Goal: Transaction & Acquisition: Book appointment/travel/reservation

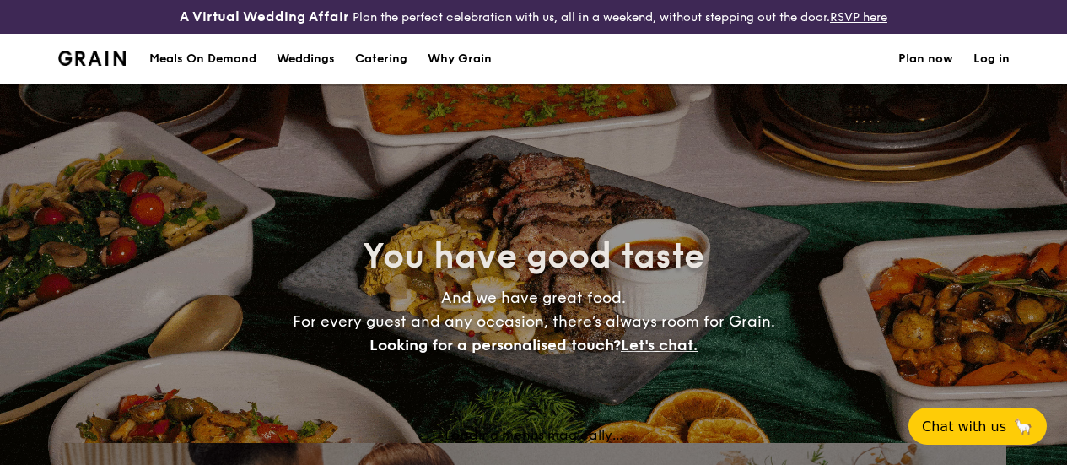
select select
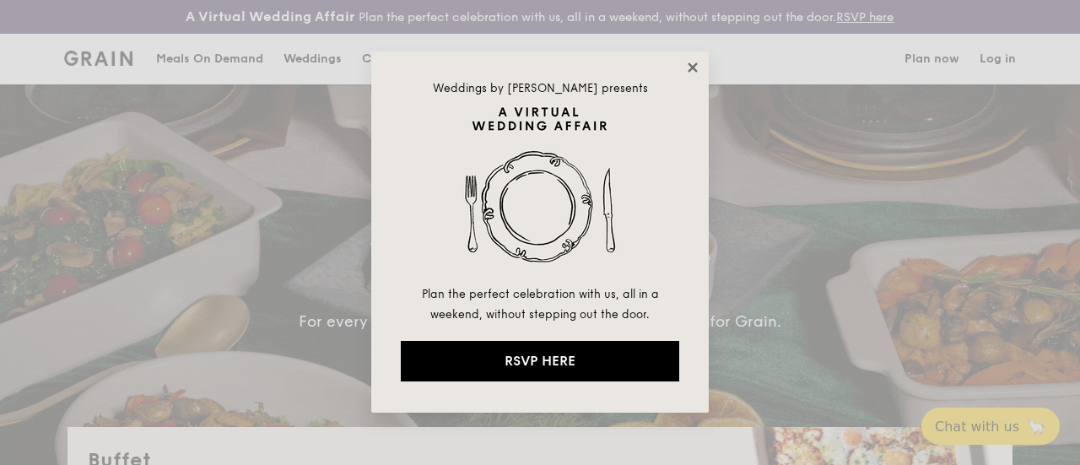
click at [687, 65] on icon at bounding box center [692, 67] width 15 height 15
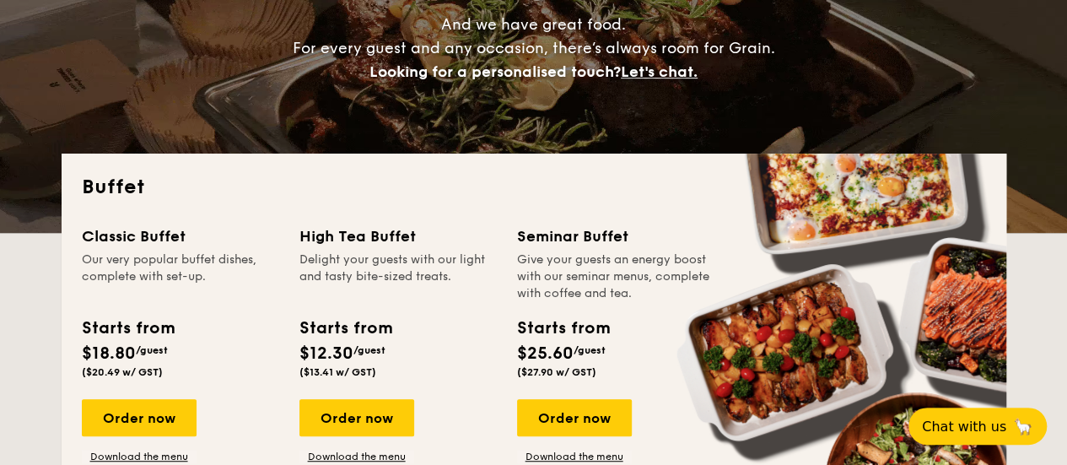
scroll to position [422, 0]
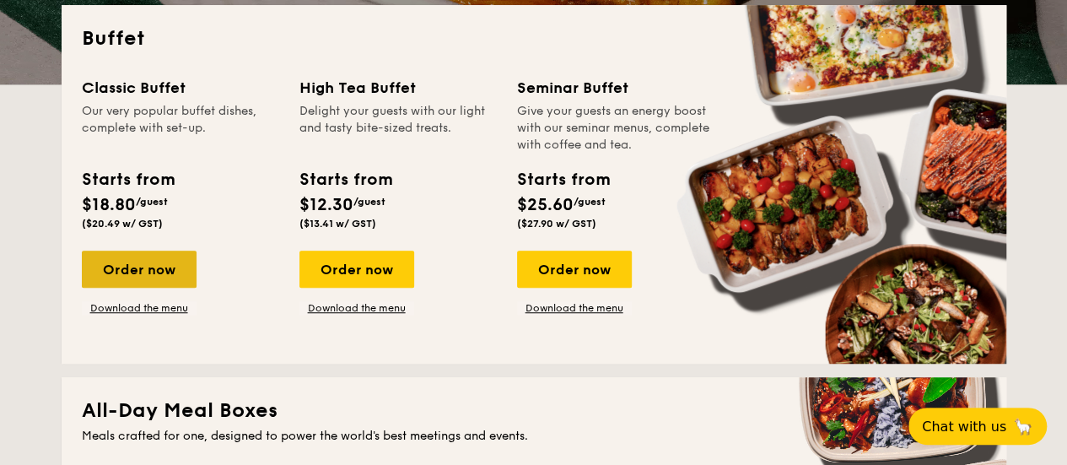
click at [164, 278] on div "Order now" at bounding box center [139, 269] width 115 height 37
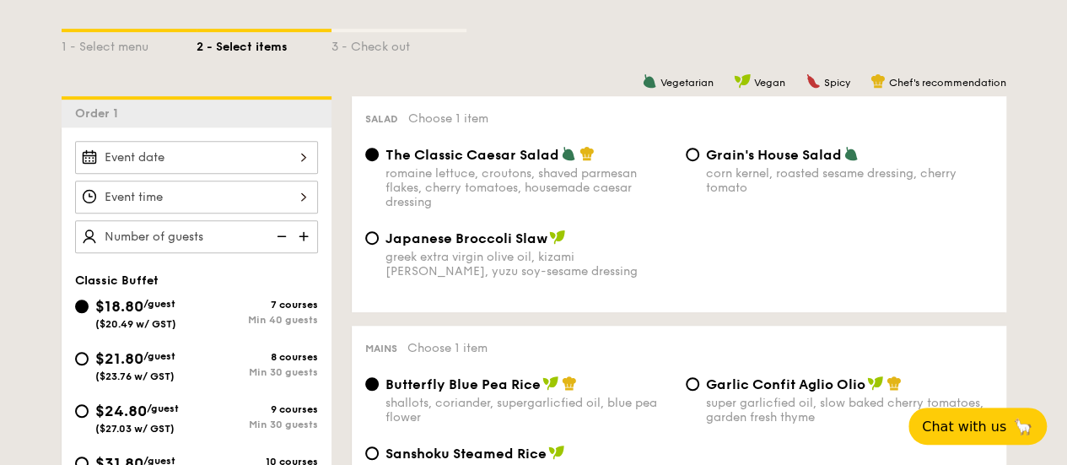
scroll to position [439, 0]
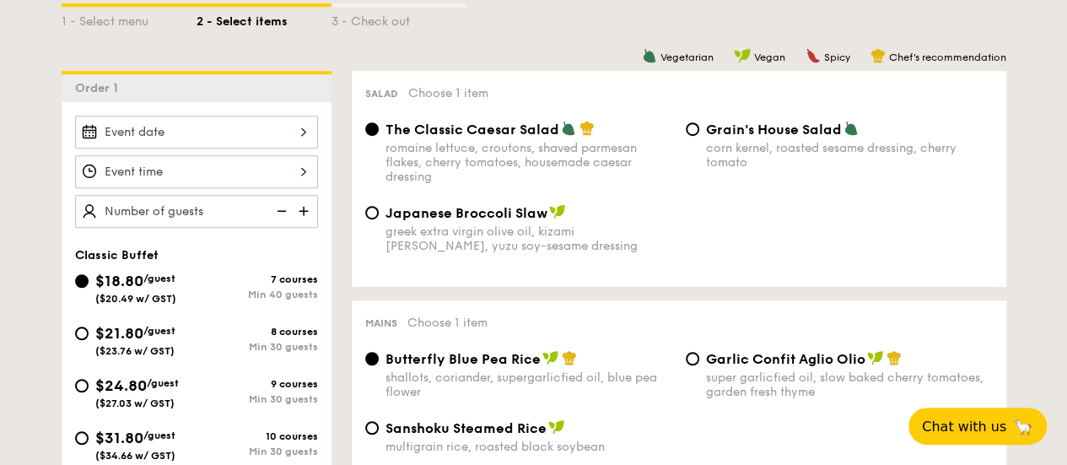
click at [310, 220] on img at bounding box center [305, 211] width 25 height 32
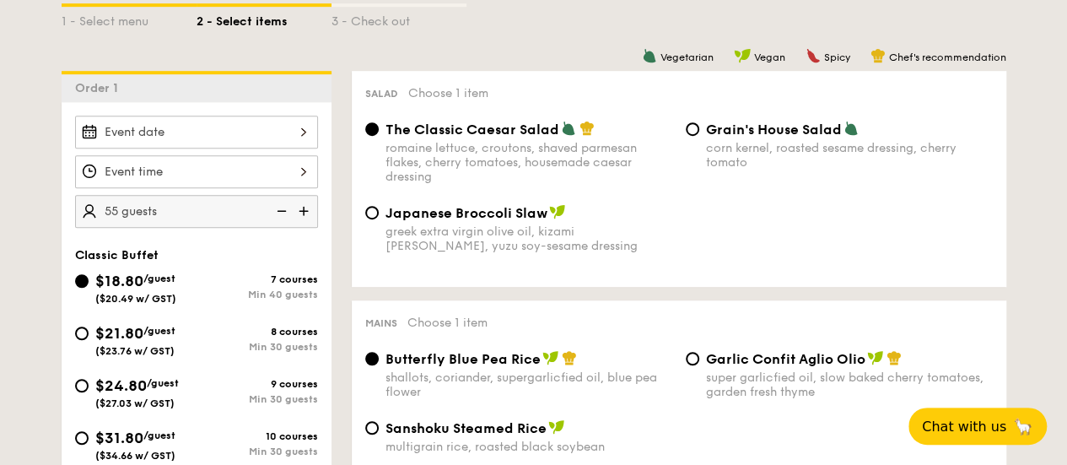
type input "60 guests"
click at [305, 143] on div at bounding box center [196, 132] width 243 height 33
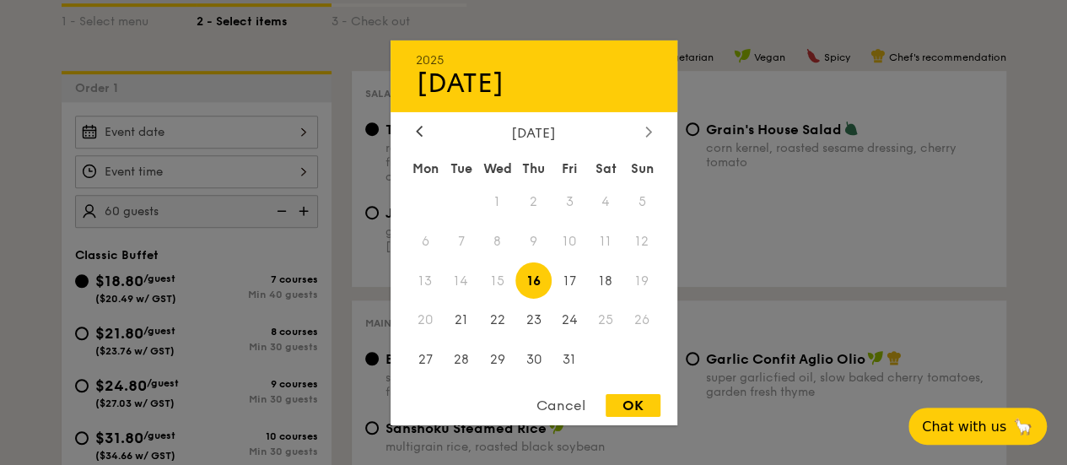
click at [641, 132] on div at bounding box center [648, 132] width 15 height 16
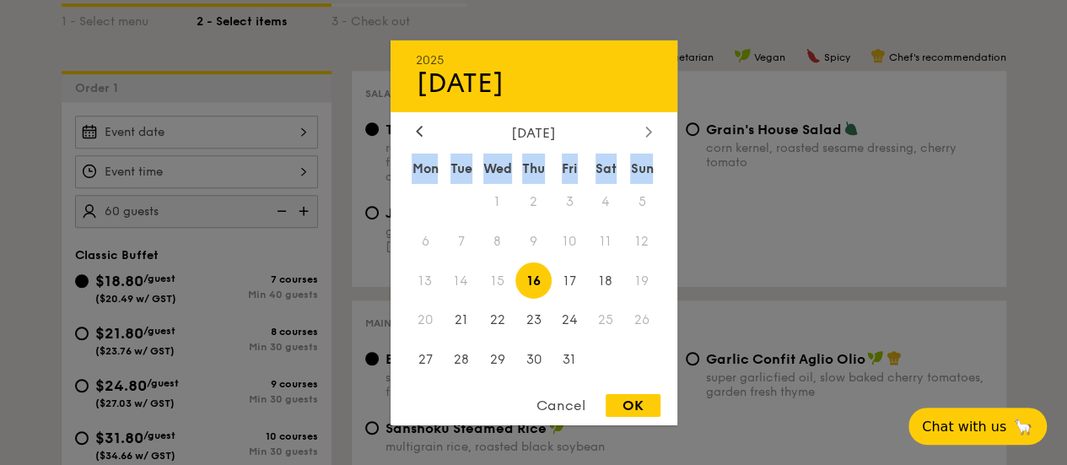
click at [641, 132] on div at bounding box center [648, 132] width 15 height 16
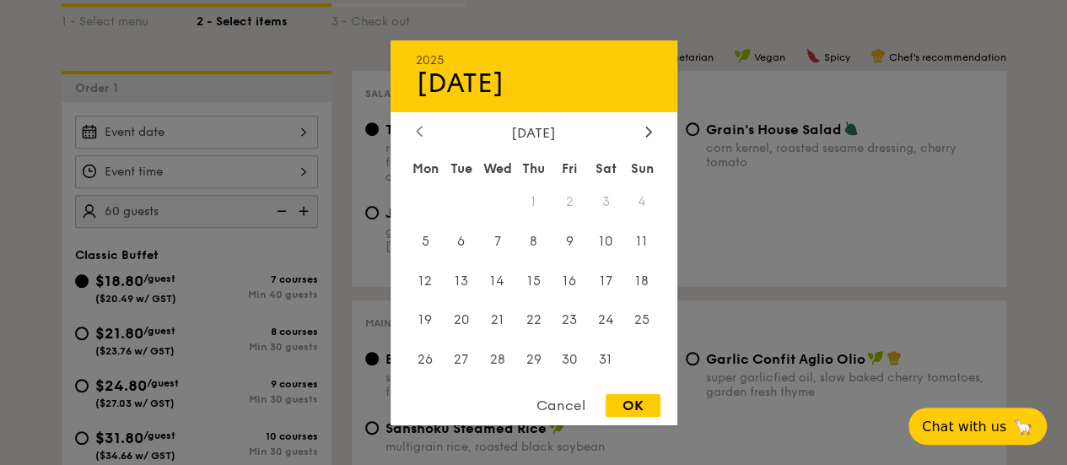
click at [418, 132] on icon at bounding box center [419, 132] width 5 height 10
click at [601, 199] on span "6" at bounding box center [606, 201] width 36 height 36
click at [643, 408] on div "OK" at bounding box center [633, 405] width 55 height 23
type input "[DATE]"
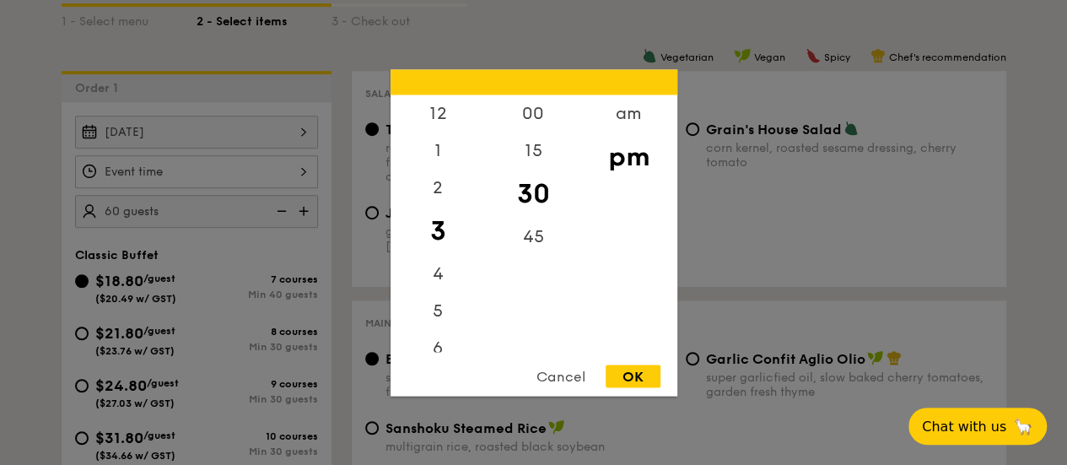
click at [299, 183] on div "12 1 2 3 4 5 6 7 8 9 10 11 00 15 30 45 am pm Cancel OK" at bounding box center [196, 171] width 243 height 33
click at [442, 312] on div "5" at bounding box center [438, 316] width 95 height 49
click at [440, 339] on div "6" at bounding box center [438, 353] width 95 height 49
click at [434, 215] on div "7" at bounding box center [438, 221] width 95 height 49
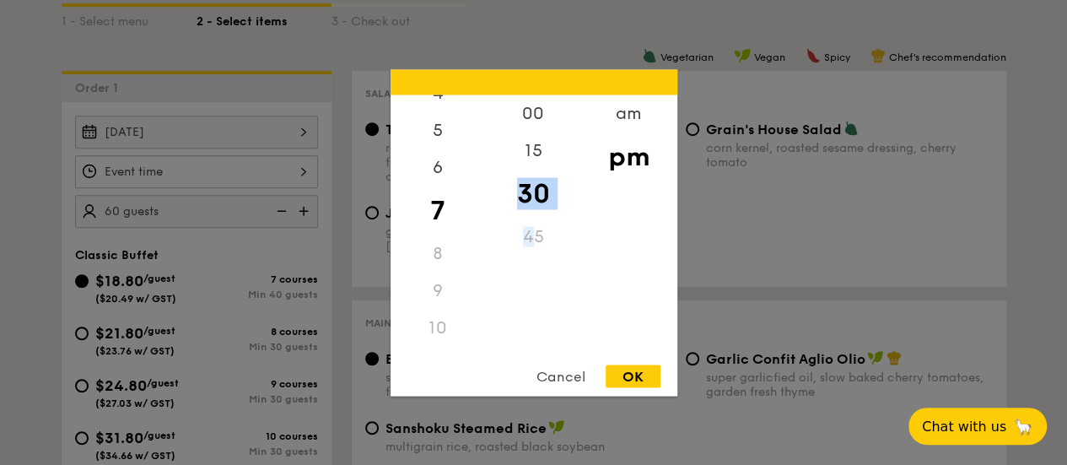
drag, startPoint x: 538, startPoint y: 161, endPoint x: 528, endPoint y: 213, distance: 53.3
click at [535, 251] on div "00 15 30 45" at bounding box center [533, 222] width 95 height 257
click at [524, 112] on div "00" at bounding box center [533, 118] width 95 height 49
click at [617, 369] on div "OK" at bounding box center [633, 375] width 55 height 23
type input "7:00PM"
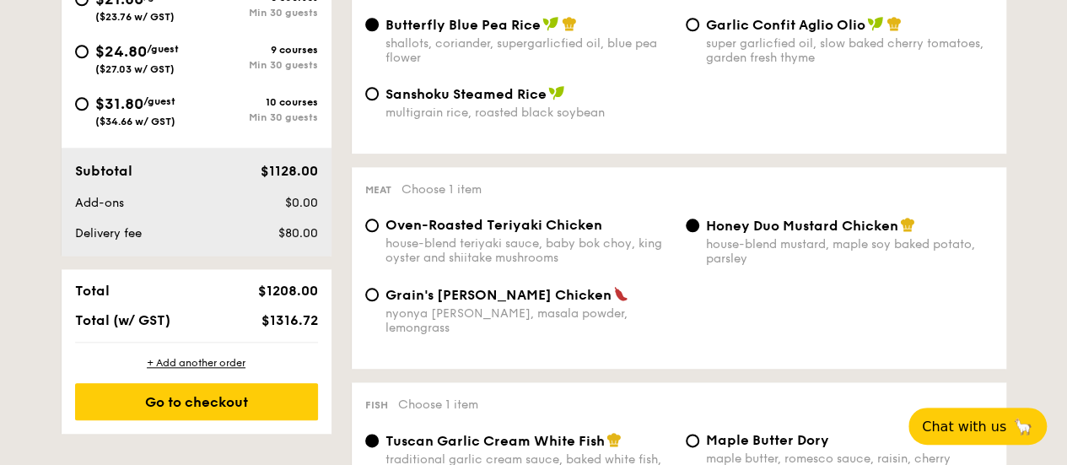
scroll to position [776, 0]
